Goal: Task Accomplishment & Management: Manage account settings

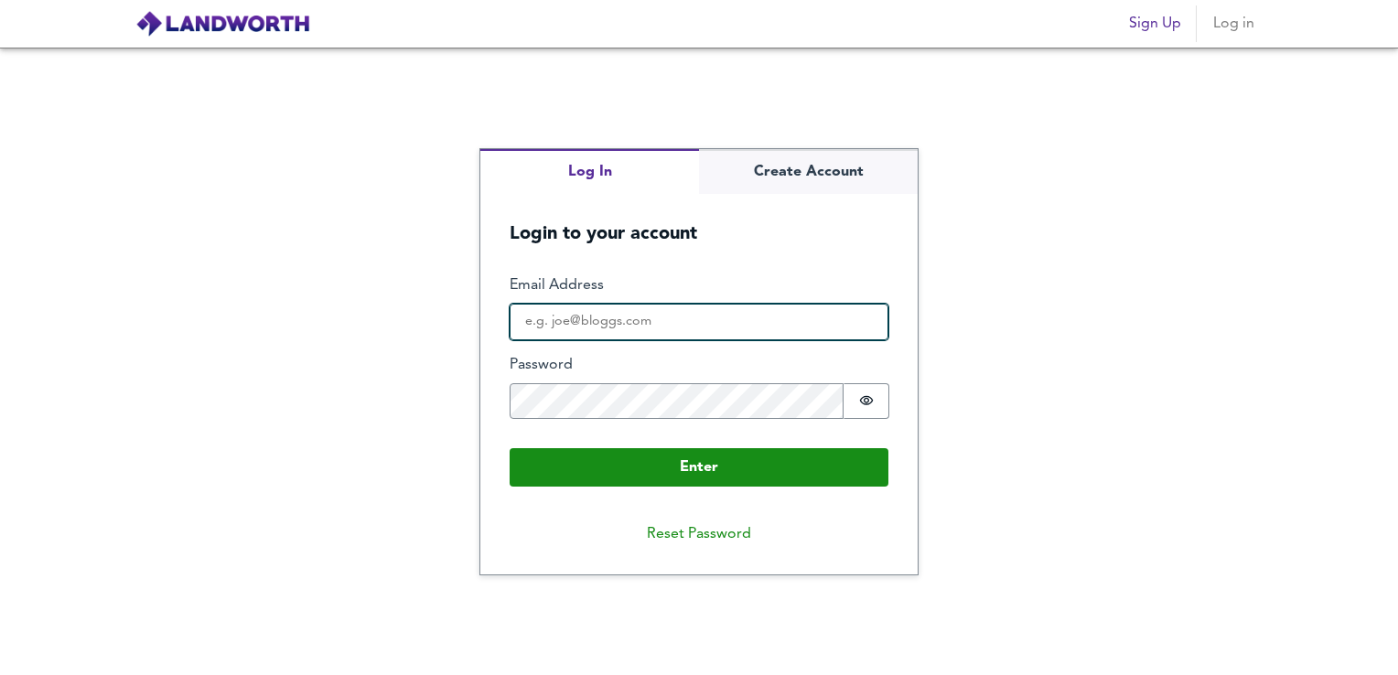
click at [633, 318] on input "Email Address" at bounding box center [699, 322] width 379 height 37
type input "[EMAIL_ADDRESS][DOMAIN_NAME]"
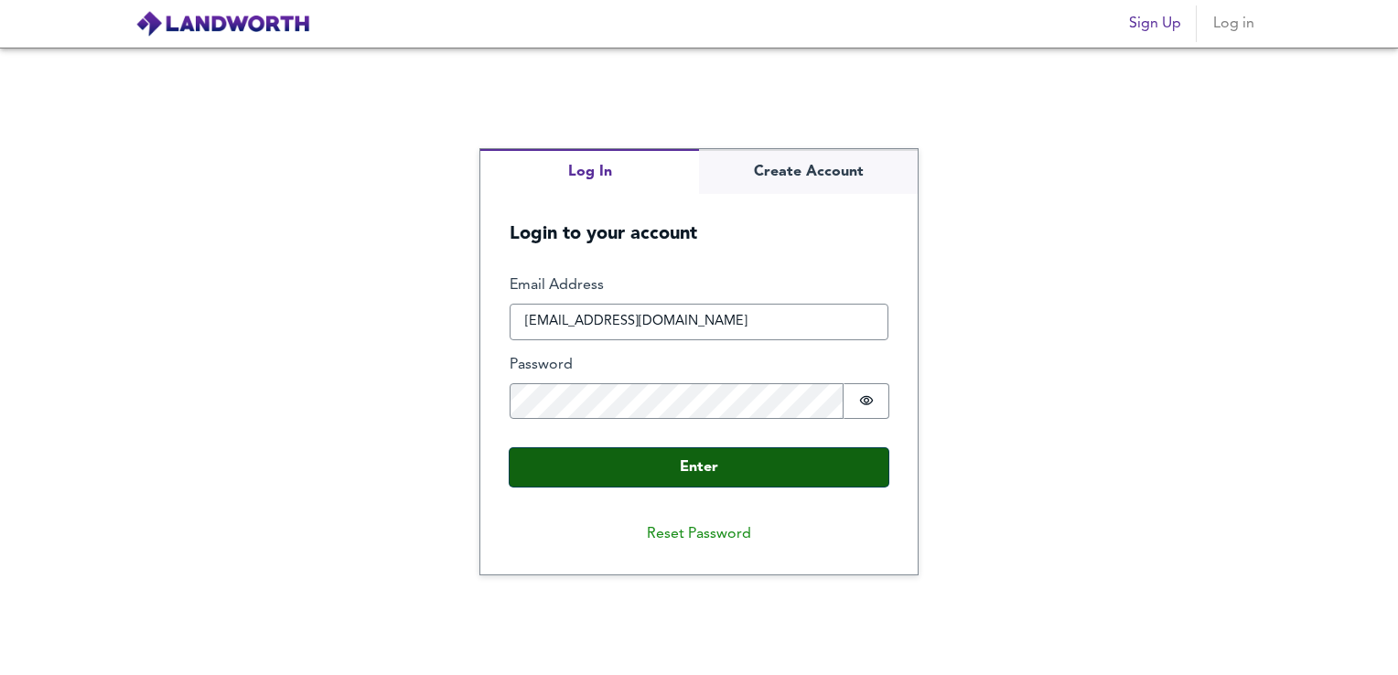
click at [753, 483] on button "Enter" at bounding box center [699, 467] width 379 height 38
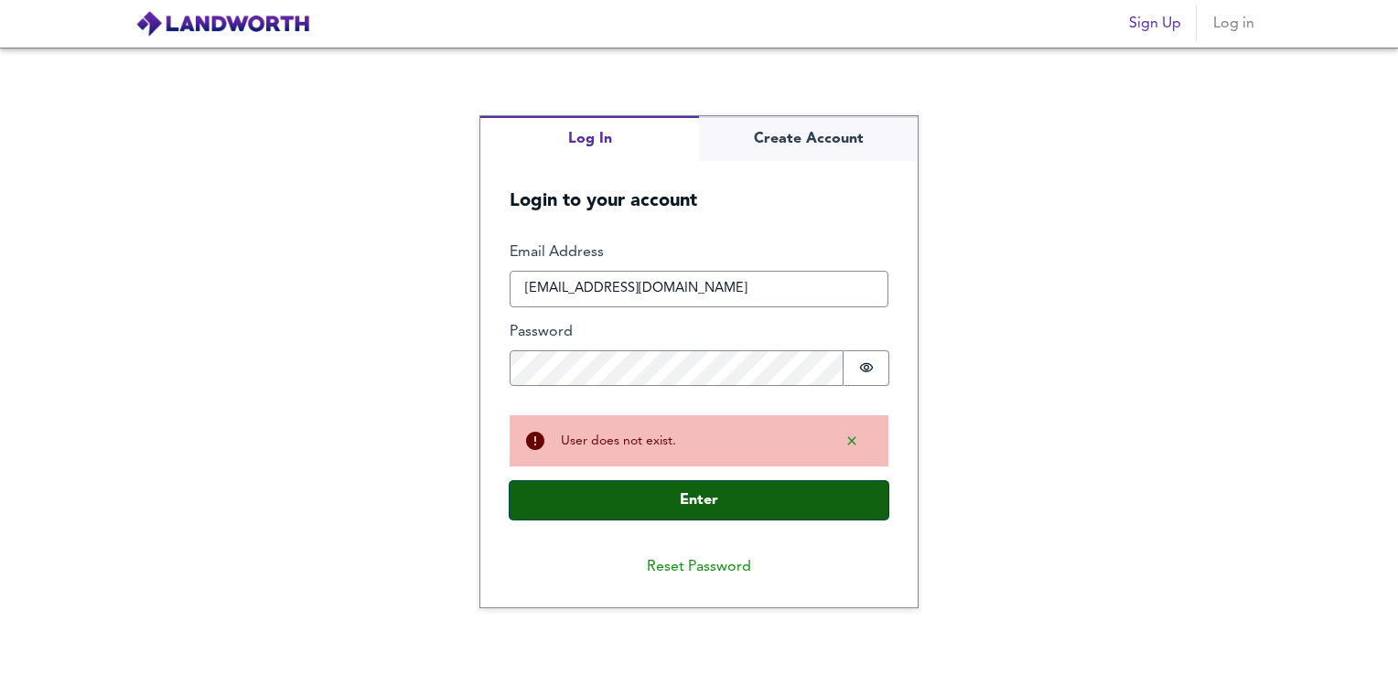
click at [650, 508] on button "Enter" at bounding box center [699, 500] width 379 height 38
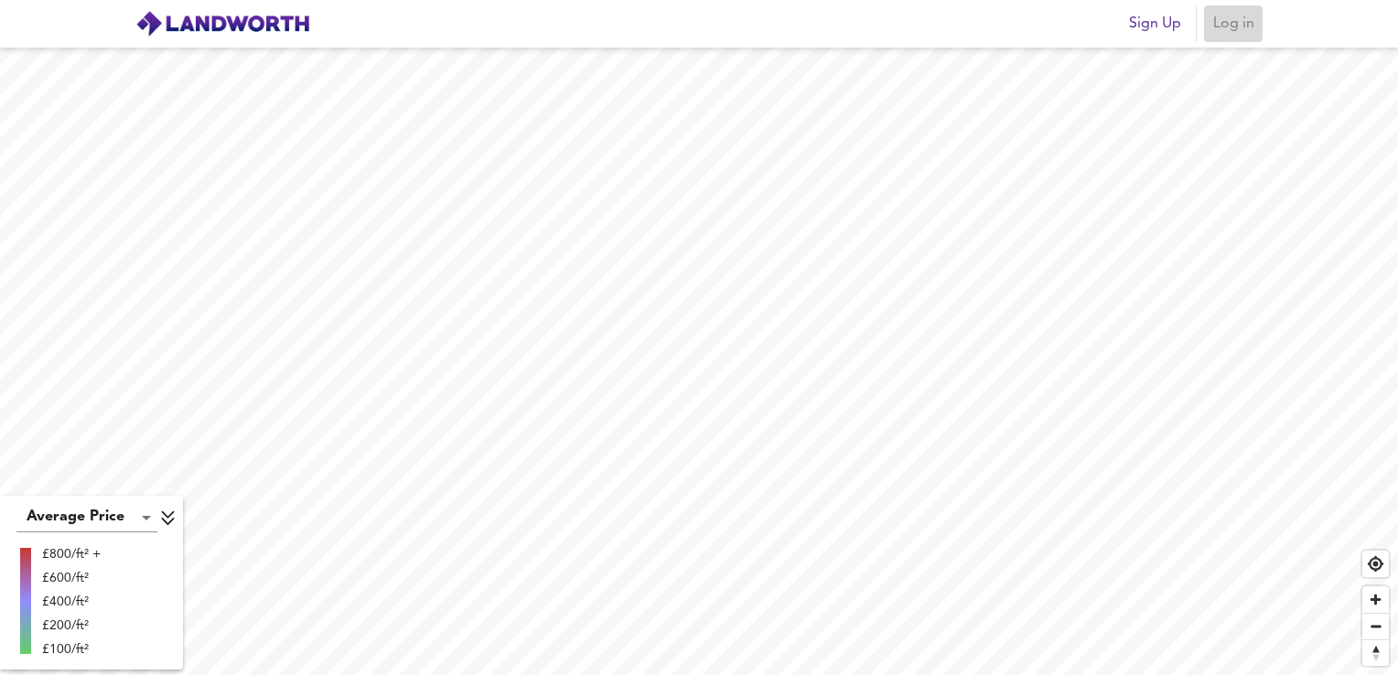
click at [1237, 20] on span "Log in" at bounding box center [1233, 24] width 44 height 26
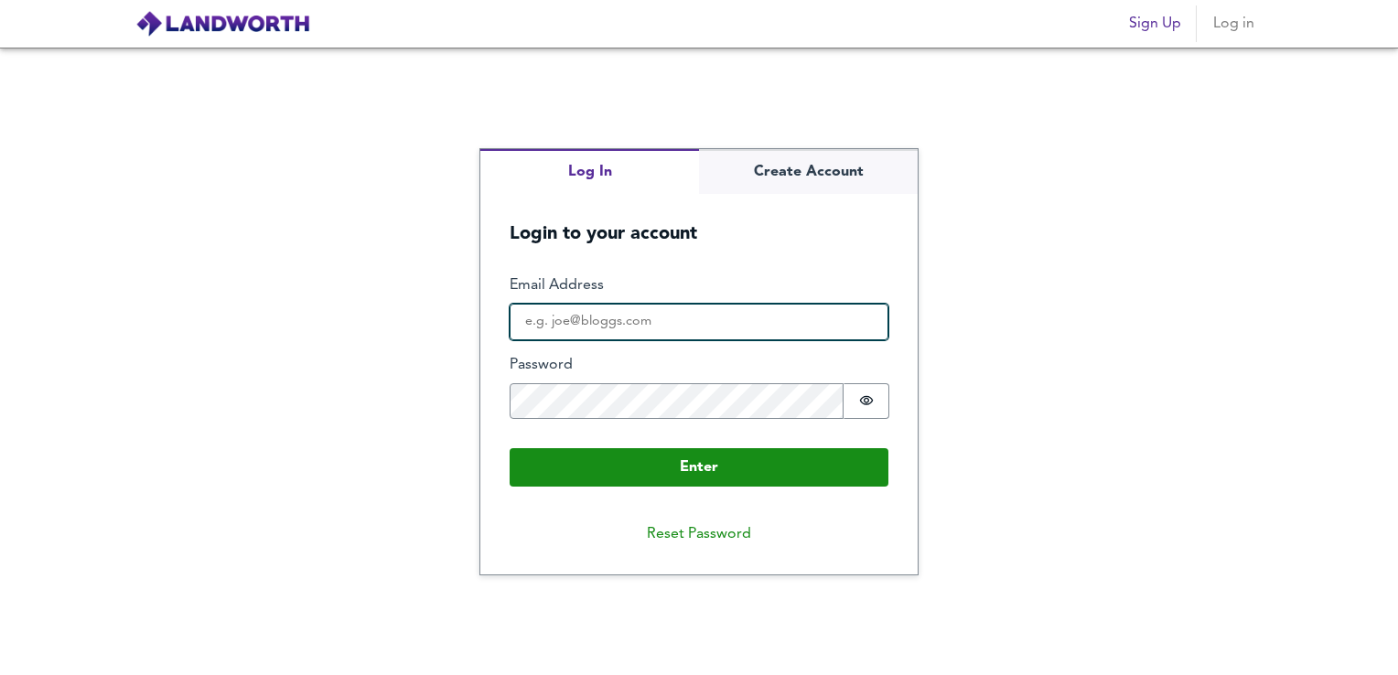
click at [670, 314] on input "Email Address" at bounding box center [699, 322] width 379 height 37
type input "[EMAIL_ADDRESS][DOMAIN_NAME]"
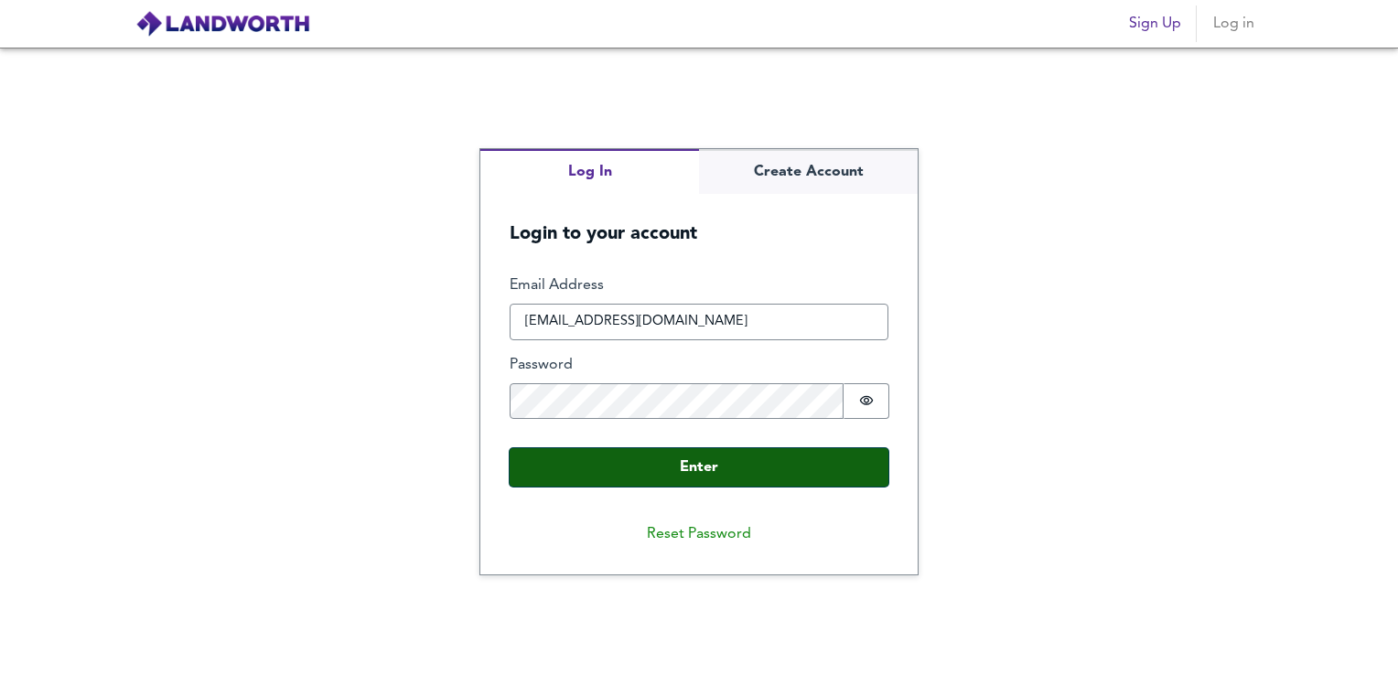
click at [750, 470] on button "Enter" at bounding box center [699, 467] width 379 height 38
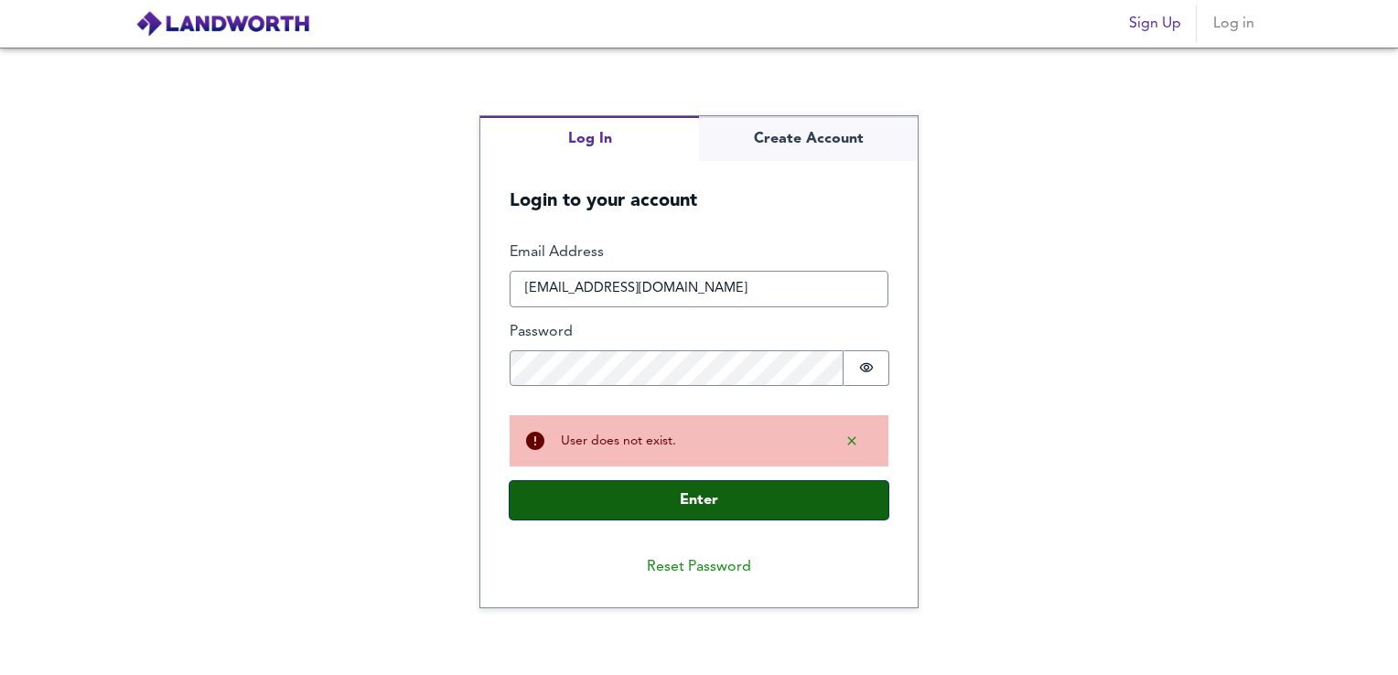
click at [641, 496] on button "Enter" at bounding box center [699, 500] width 379 height 38
